Goal: Find specific page/section: Locate a particular part of the current website

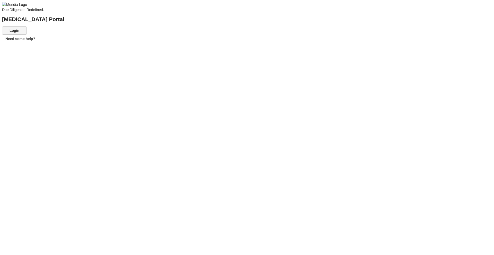
click at [27, 35] on button "Login" at bounding box center [14, 30] width 25 height 8
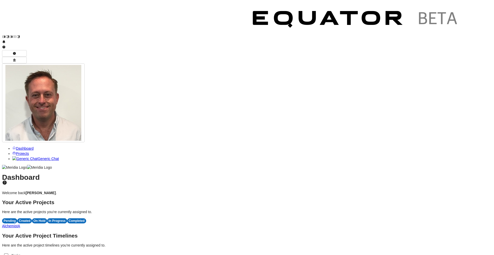
click at [20, 224] on span "A" at bounding box center [19, 226] width 2 height 4
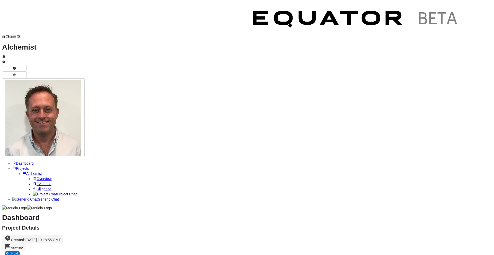
scroll to position [158, 0]
drag, startPoint x: 205, startPoint y: 185, endPoint x: 134, endPoint y: 35, distance: 165.6
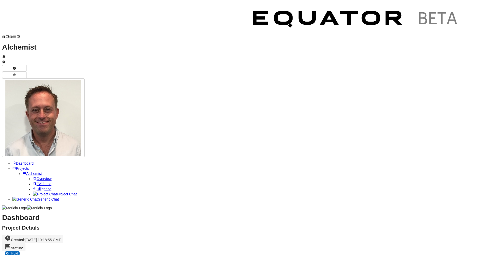
copy p "Background and Purpose > Alchemist Group, following its acquisition of Rain Sal…"
